Goal: Communication & Community: Answer question/provide support

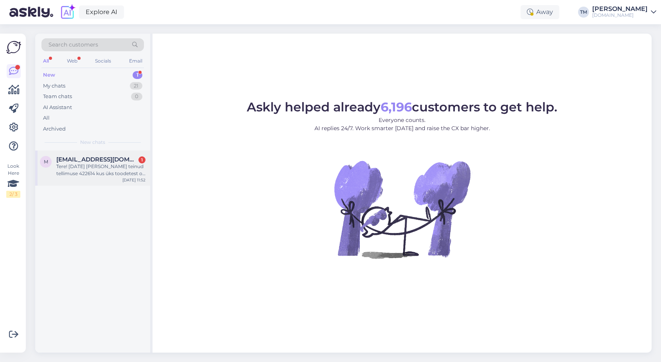
click at [97, 167] on div "Tere! [DATE] [PERSON_NAME] teinud tellimuse 422614 kus üks toodetest oli Puidus…" at bounding box center [100, 170] width 89 height 14
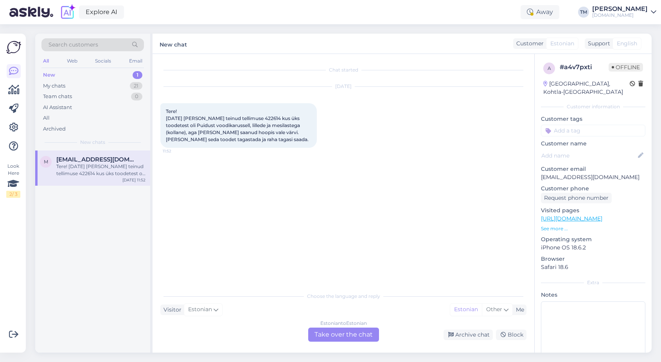
click at [329, 335] on div "Estonian to Estonian Take over the chat" at bounding box center [343, 335] width 71 height 14
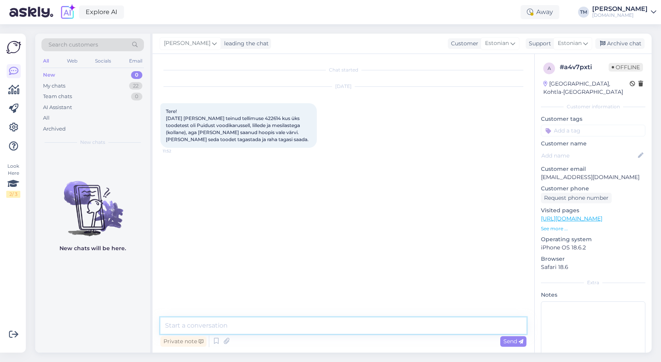
click at [310, 333] on textarea at bounding box center [343, 326] width 366 height 16
click at [266, 326] on textarea "Tere! Vabandan! Palun saatke mure [EMAIL_ADDRESS][DOMAIN_NAME]" at bounding box center [343, 326] width 366 height 16
click at [401, 323] on textarea "Tere! Vabandan! Palun saatke tagastusinfo [EMAIL_ADDRESS][DOMAIN_NAME]" at bounding box center [343, 326] width 366 height 16
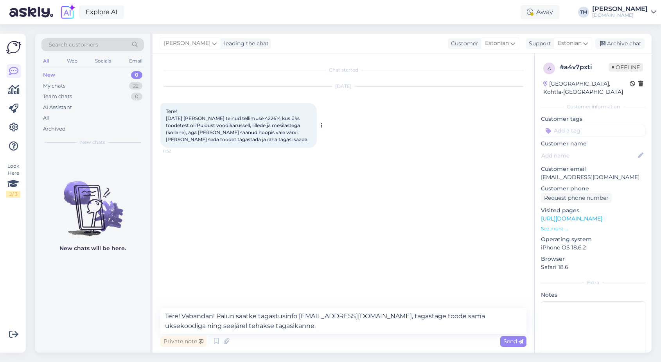
click at [246, 117] on span "Tere! [DATE] [PERSON_NAME] teinud tellimuse 422614 kus üks toodetest oli Puidus…" at bounding box center [237, 125] width 143 height 34
copy span "422614"
click at [218, 315] on textarea "Tere! Vabandan! Palun saatke tagastusinfo [EMAIL_ADDRESS][DOMAIN_NAME], tagasta…" at bounding box center [343, 321] width 366 height 26
click at [330, 339] on div "Private note Send" at bounding box center [343, 341] width 366 height 15
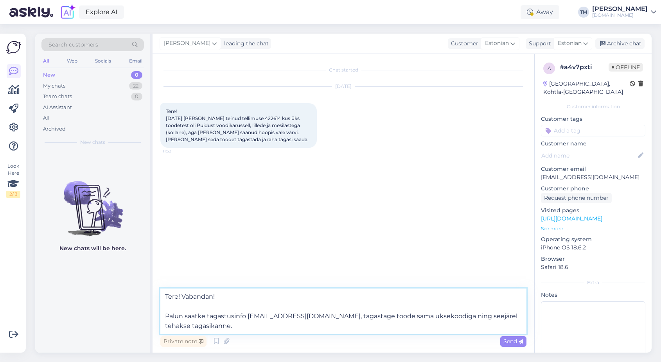
drag, startPoint x: 327, startPoint y: 315, endPoint x: 456, endPoint y: 316, distance: 129.1
click at [456, 316] on textarea "Tere! Vabandan! Palun saatke tagastusinfo [EMAIL_ADDRESS][DOMAIN_NAME], tagasta…" at bounding box center [343, 311] width 366 height 45
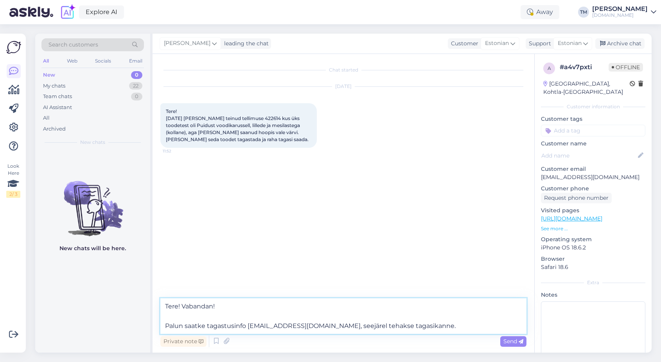
click at [344, 328] on textarea "Tere! Vabandan! Palun saatke tagastusinfo [EMAIL_ADDRESS][DOMAIN_NAME], seejäre…" at bounding box center [343, 317] width 366 height 36
click at [442, 322] on textarea "Tere! Vabandan! Palun saatke tagastusinfo [EMAIL_ADDRESS][DOMAIN_NAME], selle a…" at bounding box center [343, 317] width 366 height 36
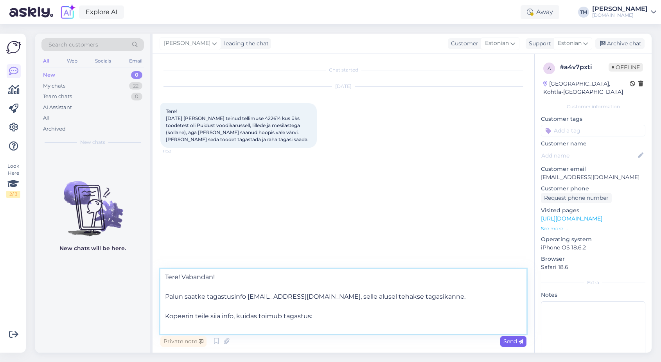
type textarea "Tere! Vabandan! Palun saatke tagastusinfo [EMAIL_ADDRESS][DOMAIN_NAME], selle a…"
click at [519, 337] on div "Send" at bounding box center [514, 342] width 26 height 11
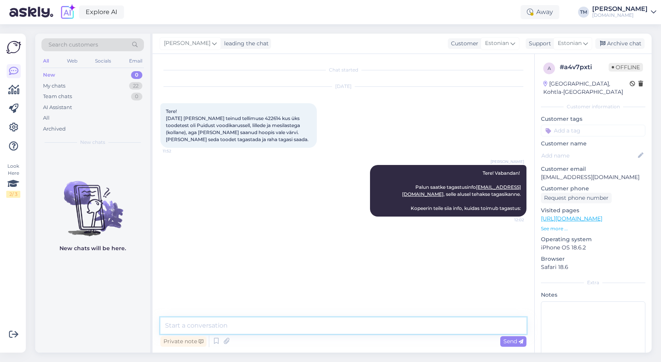
click at [189, 323] on textarea at bounding box center [343, 326] width 366 height 16
paste textarea "[PERSON_NAME] kui saite paki kätte Itella VALGEST kapist (kapi koodiga), siis t…"
type textarea "[PERSON_NAME] kui saite paki kätte Itella VALGEST kapist (kapi koodiga), siis t…"
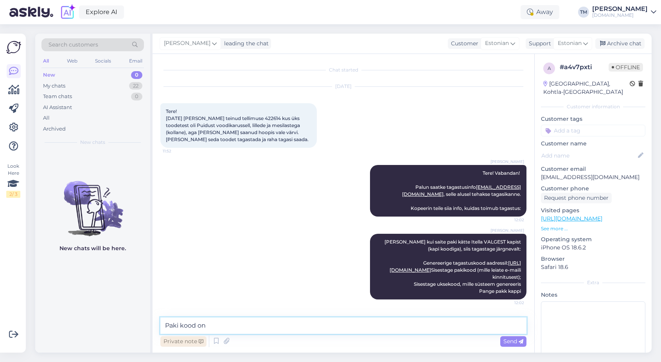
paste textarea "00364300487160223195"
type textarea "Paki kood on 00364300487160223195"
